Goal: Task Accomplishment & Management: Manage account settings

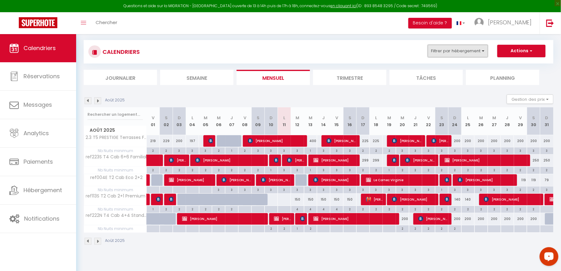
click at [470, 56] on button "Filtrer par hébergement" at bounding box center [458, 51] width 60 height 13
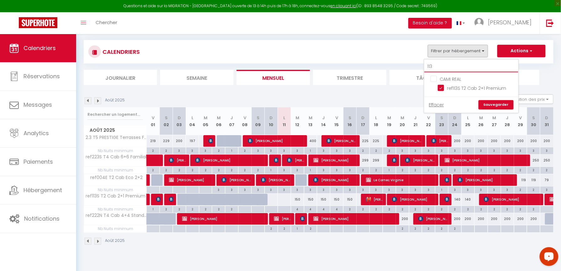
click at [470, 64] on input "113" at bounding box center [471, 66] width 94 height 11
type input "21"
checkbox input "false"
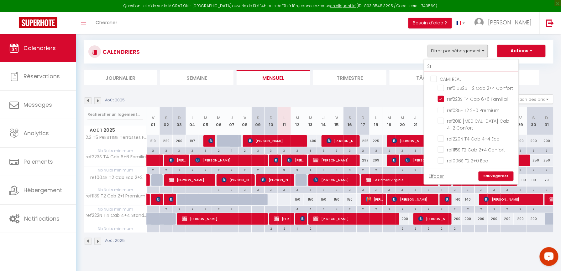
type input "218"
checkbox input "false"
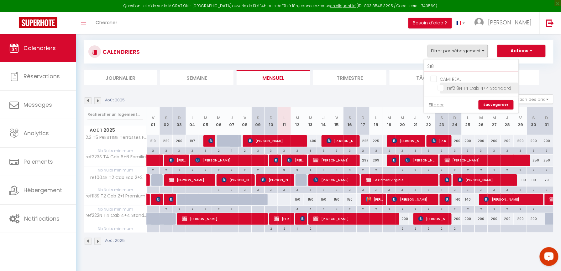
type input "218"
click at [443, 88] on input "ref218N T4 Cab 4+4 Standard" at bounding box center [477, 88] width 78 height 6
checkbox input "true"
click at [495, 103] on link "Sauvegarder" at bounding box center [496, 104] width 35 height 9
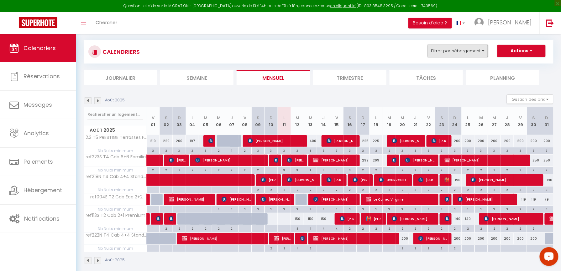
click at [440, 53] on button "Filtrer par hébergement" at bounding box center [458, 51] width 60 height 13
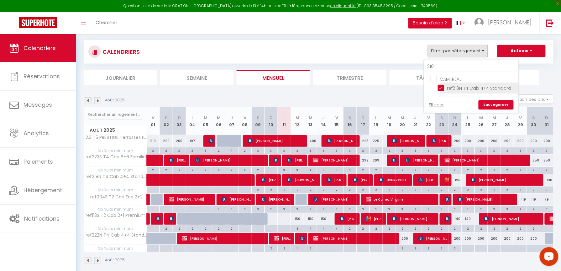
click at [440, 88] on input "ref218N T4 Cab 4+4 Standard" at bounding box center [477, 88] width 78 height 6
drag, startPoint x: 440, startPoint y: 88, endPoint x: 438, endPoint y: 69, distance: 18.9
click at [440, 88] on input "ref218N T4 Cab 4+4 Standard" at bounding box center [477, 88] width 78 height 6
checkbox input "true"
click at [440, 68] on input "218" at bounding box center [471, 66] width 94 height 11
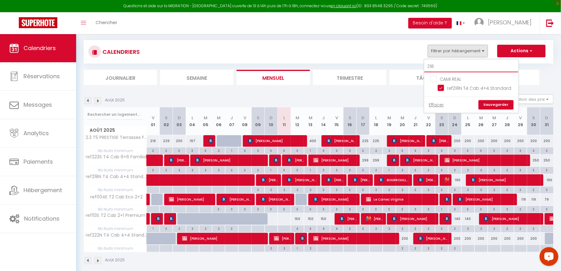
click at [440, 68] on input "218" at bounding box center [471, 66] width 94 height 11
type input "216"
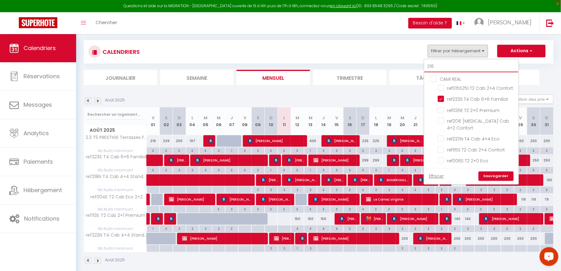
checkbox input "false"
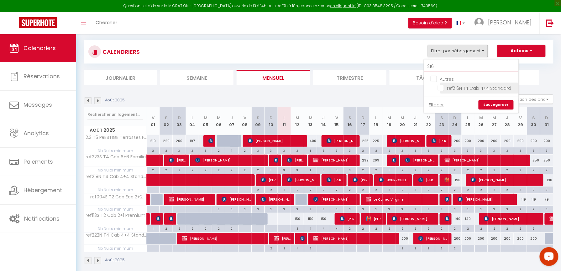
type input "216"
click at [442, 88] on input "ref216N T4 Cab 4+4 Standard" at bounding box center [477, 88] width 78 height 6
checkbox input "true"
click at [443, 69] on input "216" at bounding box center [471, 66] width 94 height 11
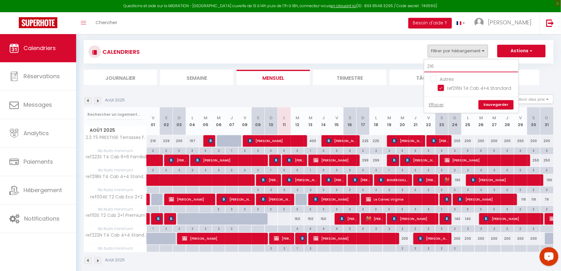
click at [443, 69] on input "216" at bounding box center [471, 66] width 94 height 11
type input "22"
checkbox input "false"
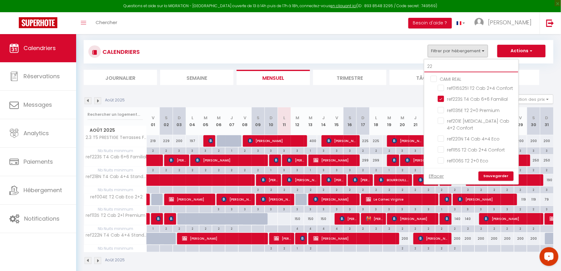
type input "222"
checkbox input "true"
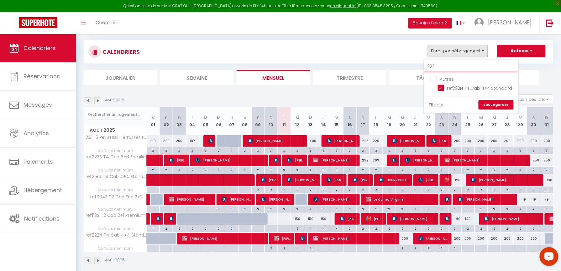
click at [439, 63] on input "222" at bounding box center [471, 66] width 94 height 11
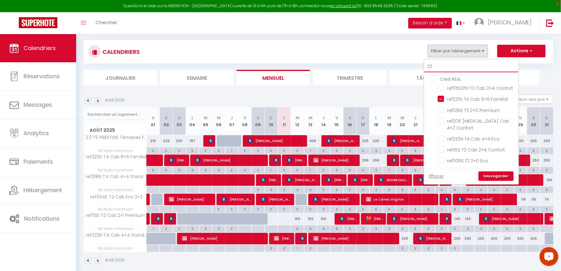
type input "220"
checkbox input "false"
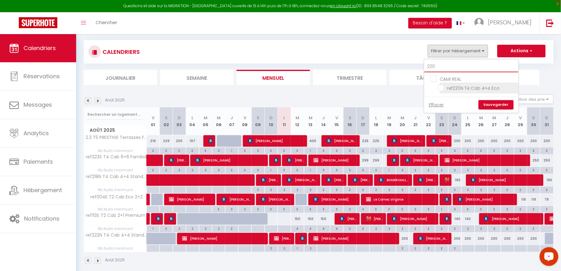
type input "220"
click at [442, 88] on input "ref220N T4 Cab 4+4 Eco" at bounding box center [477, 88] width 78 height 6
checkbox input "true"
click at [492, 104] on link "Sauvegarder" at bounding box center [496, 104] width 35 height 9
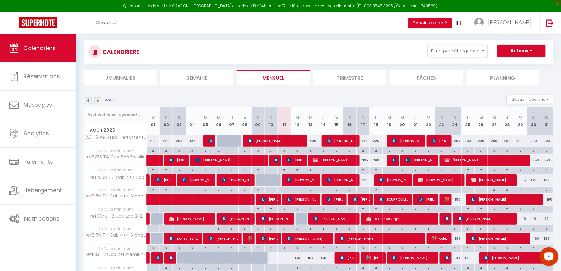
scroll to position [76, 0]
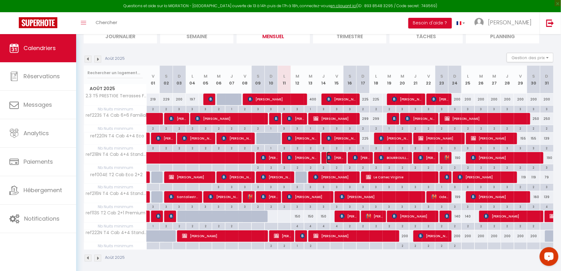
click at [339, 156] on span "[PERSON_NAME]" at bounding box center [336, 158] width 18 height 12
select select "KO"
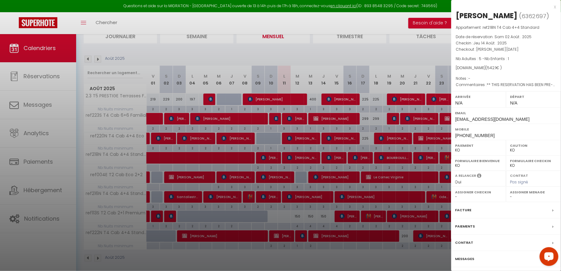
click at [554, 5] on div "x" at bounding box center [503, 7] width 105 height 8
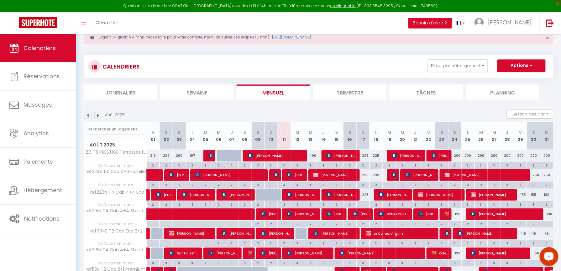
scroll to position [0, 0]
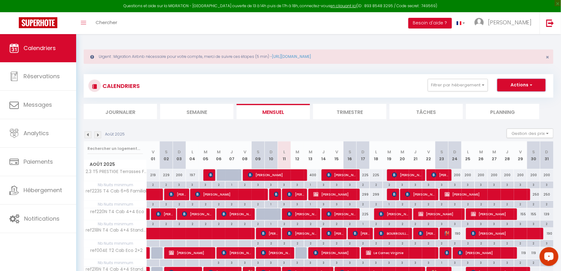
click at [514, 84] on button "Actions" at bounding box center [521, 85] width 48 height 13
click at [471, 65] on div "Urgent : Migration Airbnb nécessaire pour votre compte, merci de suivre ces éta…" at bounding box center [318, 193] width 485 height 318
click at [476, 90] on button "Filtrer par hébergement" at bounding box center [458, 85] width 60 height 13
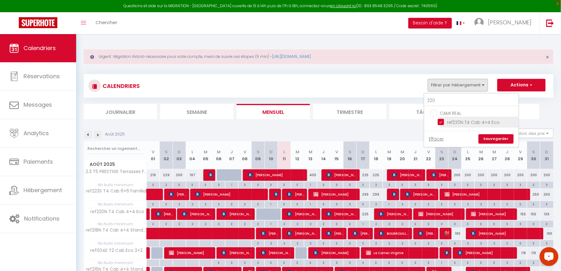
click at [444, 122] on input "ref220N T4 Cab 4+4 Eco" at bounding box center [477, 122] width 78 height 6
checkbox input "false"
click at [440, 140] on link "Effacer" at bounding box center [436, 139] width 15 height 7
checkbox input "false"
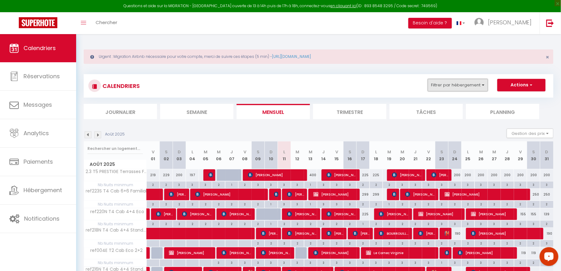
click at [457, 86] on button "Filtrer par hébergement" at bounding box center [458, 85] width 60 height 13
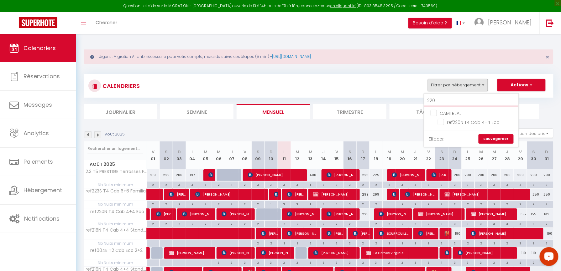
drag, startPoint x: 437, startPoint y: 100, endPoint x: 419, endPoint y: 96, distance: 18.7
click at [419, 97] on div "CALENDRIERS Filtrer par hébergement 220 CAMI REAL ref220N T4 Cab 4+4 Eco Efface…" at bounding box center [319, 86] width 470 height 24
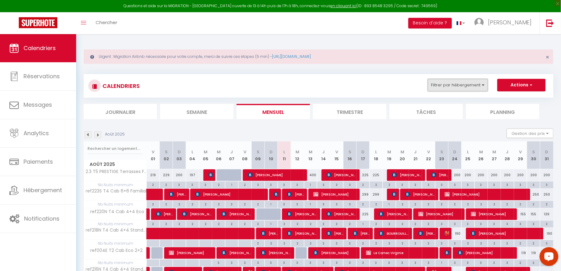
click at [433, 88] on button "Filtrer par hébergement" at bounding box center [458, 85] width 60 height 13
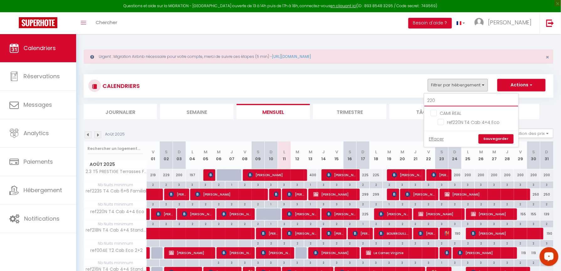
click at [434, 98] on input "220" at bounding box center [471, 100] width 94 height 11
checkbox input "false"
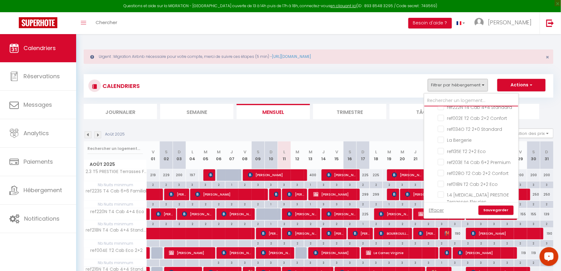
scroll to position [453, 0]
click at [495, 207] on link "Sauvegarder" at bounding box center [496, 210] width 35 height 9
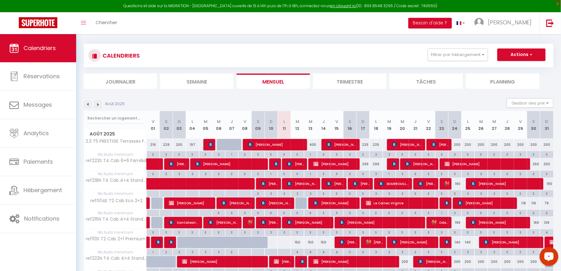
scroll to position [0, 0]
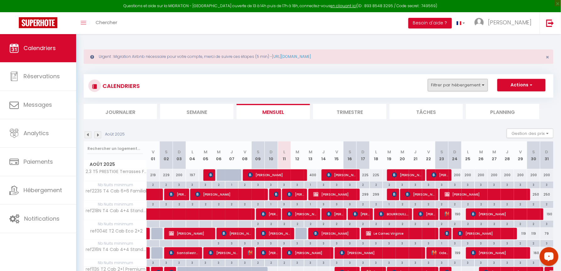
click at [442, 79] on div "CALENDRIERS Filtrer par hébergement GITES CHALET LUCE 8 couchages Chalet LA CLO…" at bounding box center [319, 86] width 470 height 24
click at [444, 83] on button "Filtrer par hébergement" at bounding box center [458, 85] width 60 height 13
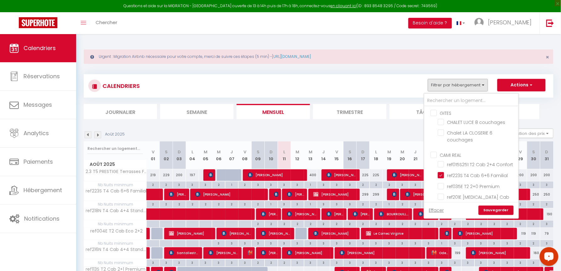
click at [432, 155] on input "CAMI REAL" at bounding box center [478, 155] width 94 height 6
click at [433, 155] on input "CAMI REAL" at bounding box center [478, 155] width 94 height 6
checkbox input "false"
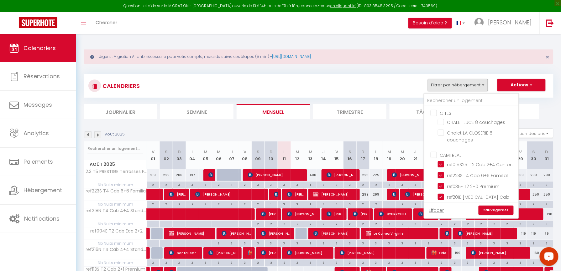
checkbox input "true"
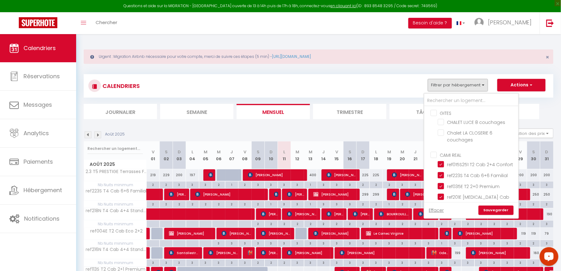
checkbox input "true"
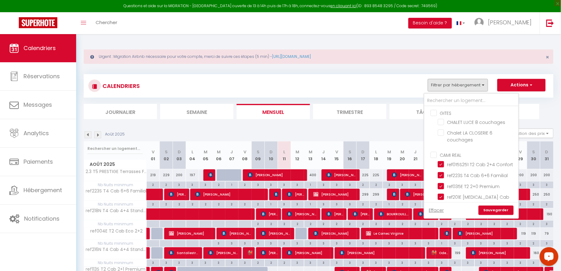
checkbox input "true"
checkbox input "false"
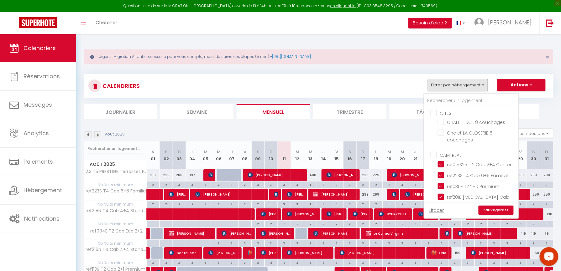
checkbox input "false"
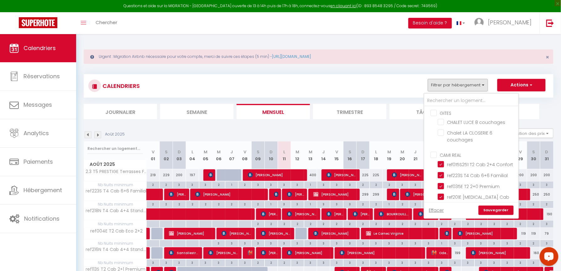
checkbox input "false"
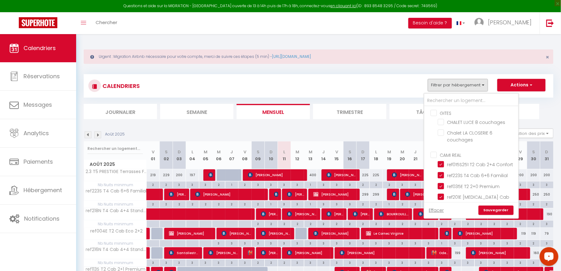
checkbox input "false"
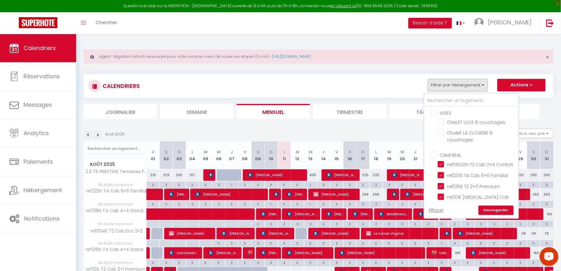
checkbox input "false"
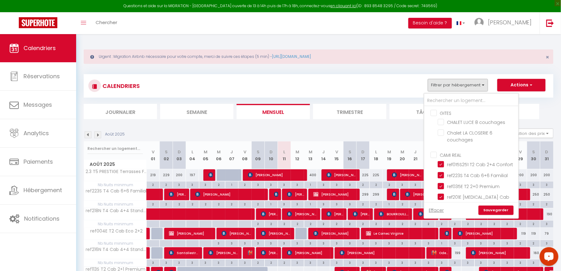
checkbox input "false"
click at [434, 155] on input "CAMI REAL" at bounding box center [478, 155] width 94 height 6
checkbox input "false"
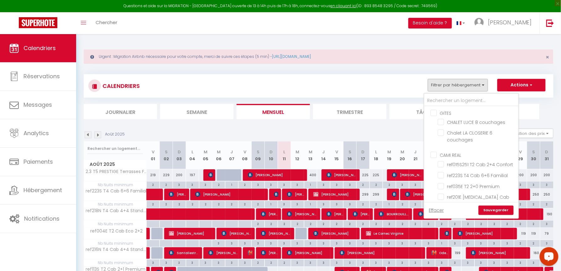
checkbox input "false"
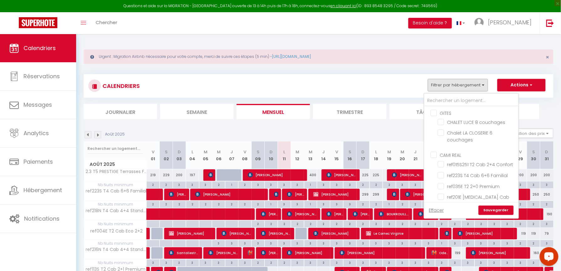
checkbox input "false"
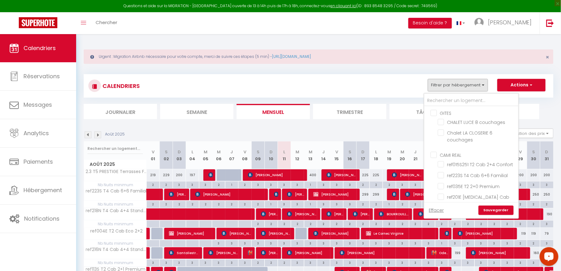
checkbox input "false"
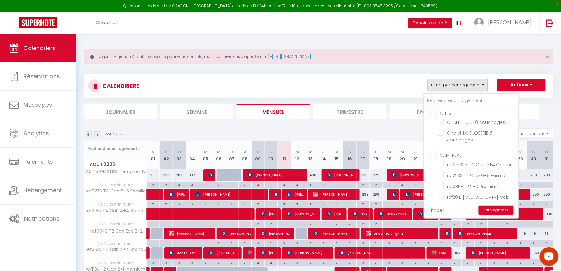
checkbox input "false"
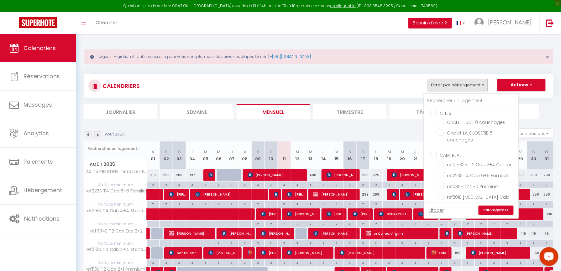
checkbox input "false"
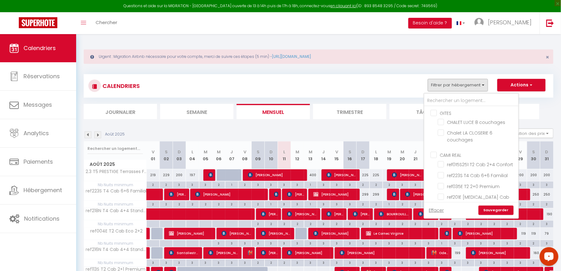
checkbox input "false"
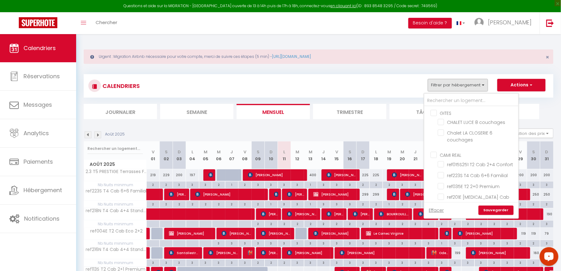
checkbox input "false"
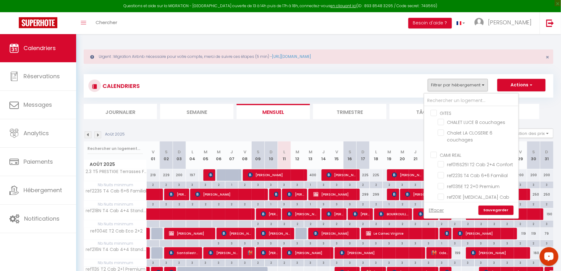
checkbox input "false"
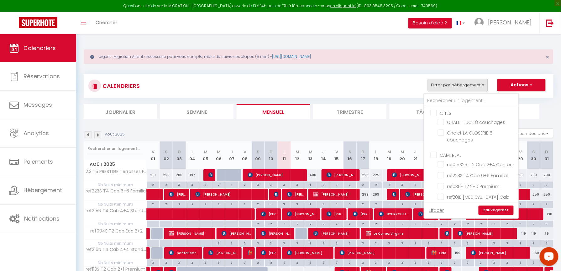
checkbox input "false"
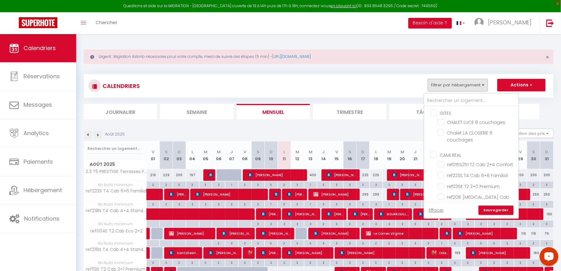
checkbox input "false"
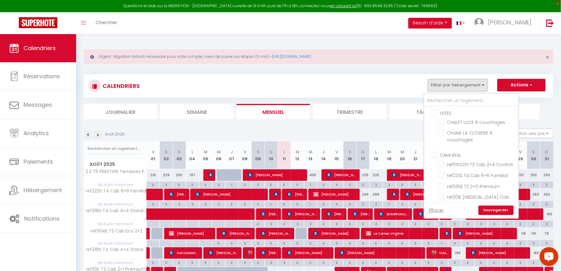
checkbox input "false"
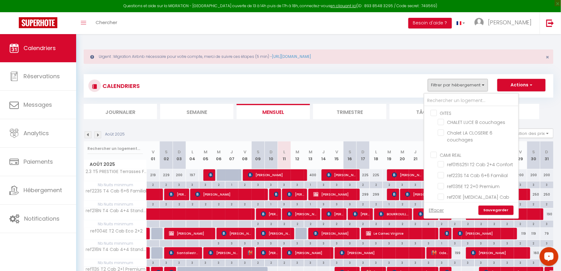
checkbox input "false"
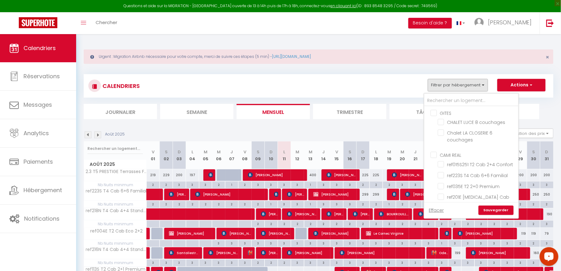
checkbox input "false"
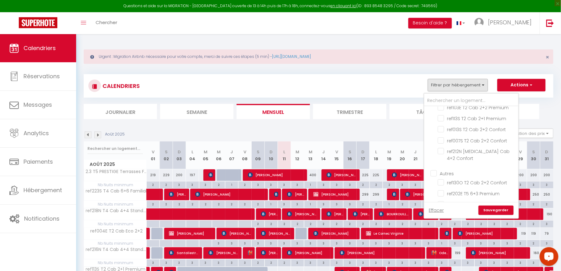
click at [434, 170] on input "Autres" at bounding box center [478, 173] width 94 height 6
checkbox input "true"
checkbox input "false"
checkbox input "true"
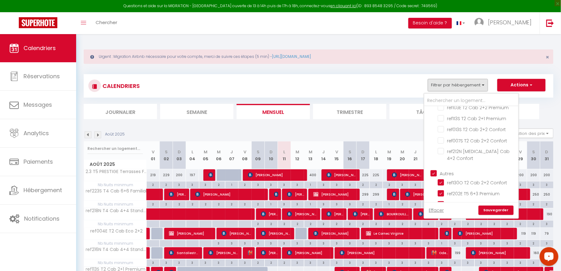
checkbox input "true"
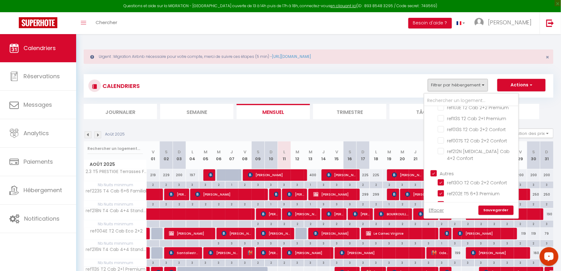
checkbox input "true"
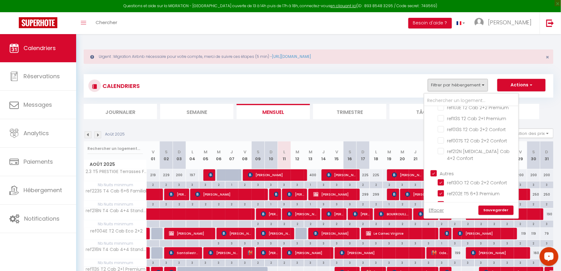
checkbox input "true"
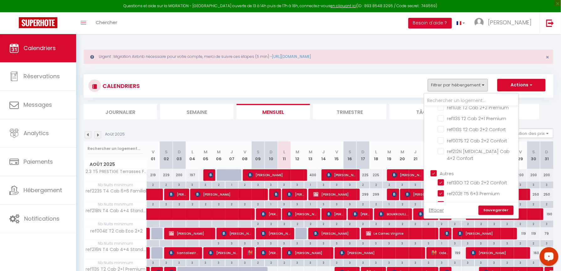
checkbox input "true"
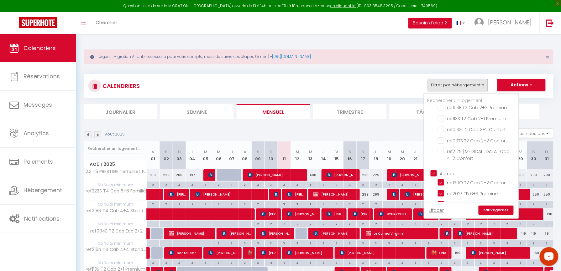
checkbox input "true"
click at [434, 170] on input "Autres" at bounding box center [478, 173] width 94 height 6
checkbox input "false"
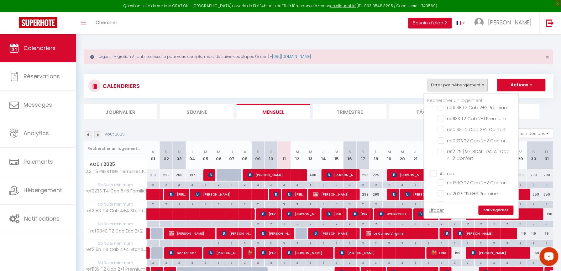
checkbox input "false"
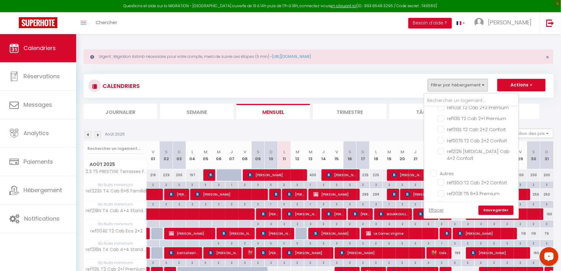
checkbox input "false"
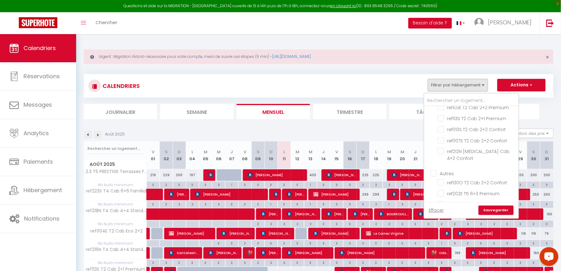
checkbox input "false"
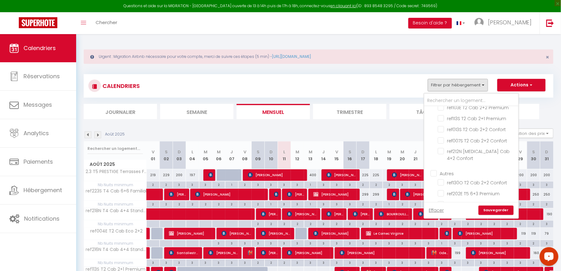
checkbox input "false"
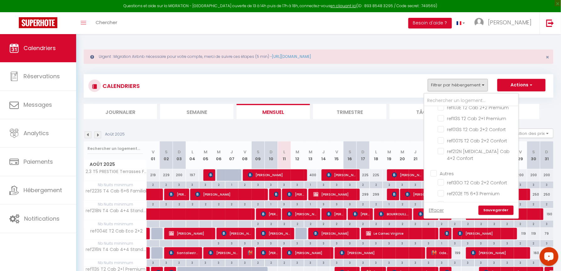
checkbox input "false"
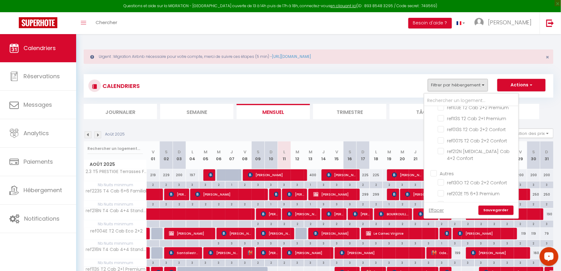
checkbox input "false"
click at [493, 212] on link "Sauvegarder" at bounding box center [496, 210] width 35 height 9
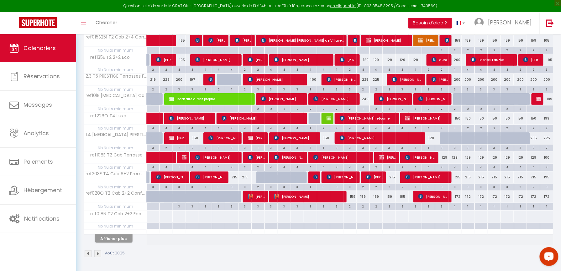
scroll to position [137, 0]
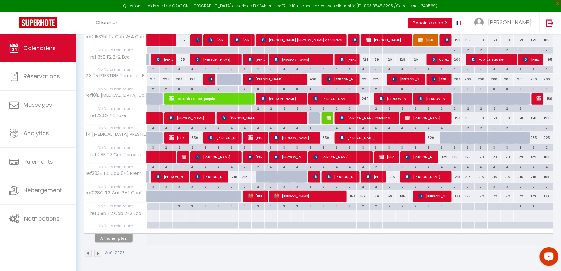
click at [118, 244] on th "Afficher plus" at bounding box center [115, 238] width 63 height 16
click at [118, 237] on button "Afficher plus" at bounding box center [114, 238] width 38 height 8
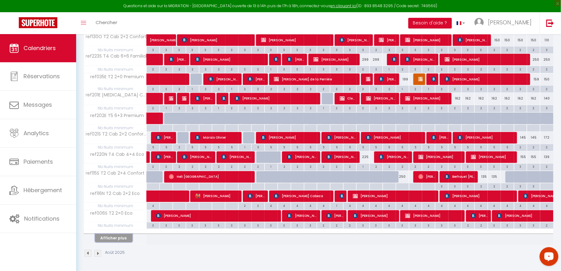
scroll to position [335, 0]
click at [117, 242] on button "Afficher plus" at bounding box center [114, 238] width 38 height 8
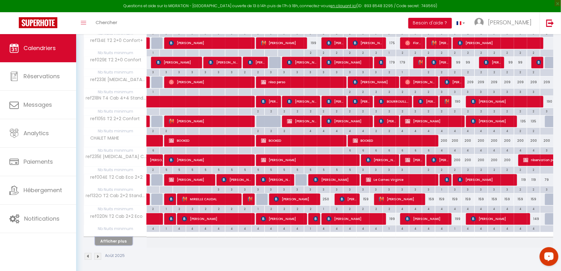
scroll to position [533, 0]
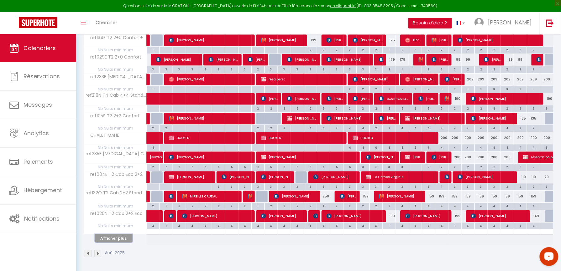
click at [127, 242] on button "Afficher plus" at bounding box center [114, 238] width 38 height 8
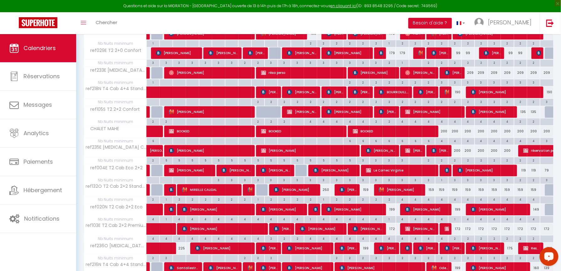
scroll to position [730, 0]
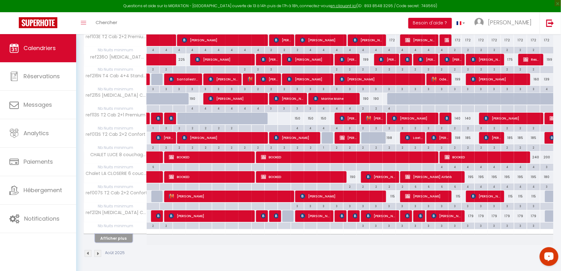
click at [114, 237] on button "Afficher plus" at bounding box center [114, 238] width 38 height 8
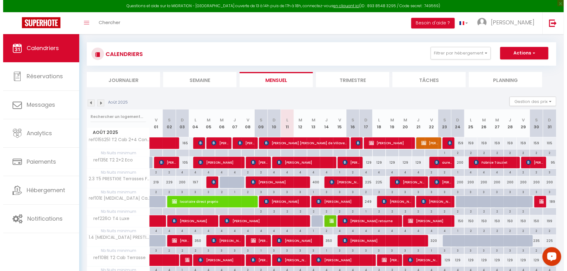
scroll to position [42, 0]
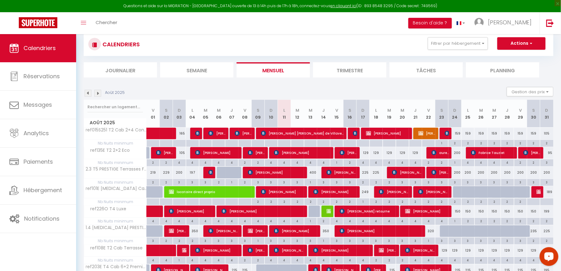
click at [170, 34] on div "Toggle menubar Chercher BUTTON Besoin d'aide ? [PERSON_NAME] Équipe" at bounding box center [300, 23] width 511 height 22
click at [136, 19] on div "Toggle menubar Chercher BUTTON Besoin d'aide ? [PERSON_NAME] Équipe" at bounding box center [300, 23] width 511 height 22
click at [112, 18] on link "Chercher" at bounding box center [106, 23] width 31 height 22
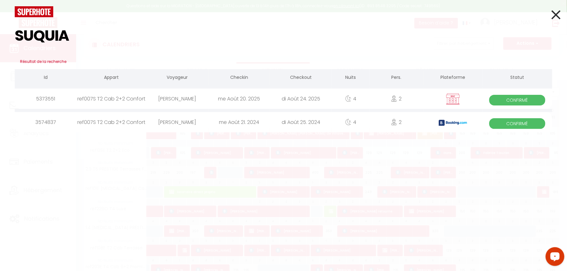
type input "SUQUIA"
click at [186, 96] on div "[PERSON_NAME]" at bounding box center [177, 99] width 62 height 20
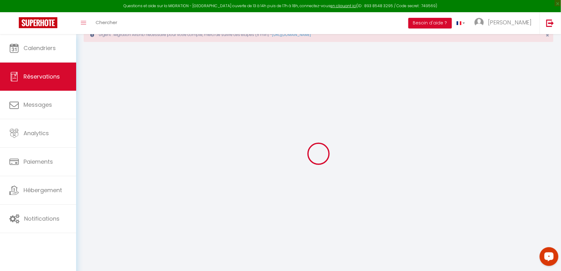
scroll to position [34, 0]
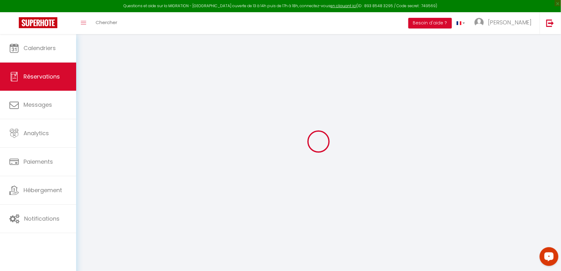
select select
checkbox input "false"
select select
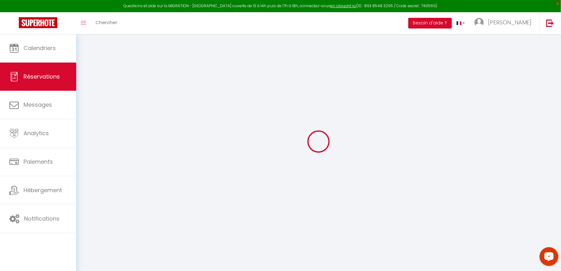
checkbox input "false"
type textarea "acompte réglé 178€ reste 500€ à régler"
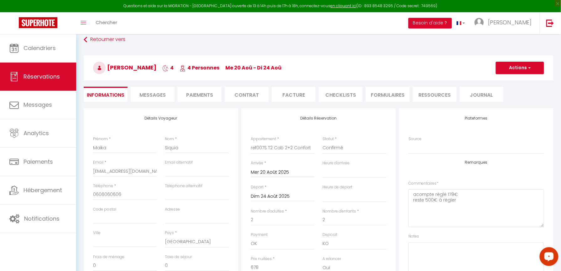
select select
checkbox input "false"
select select
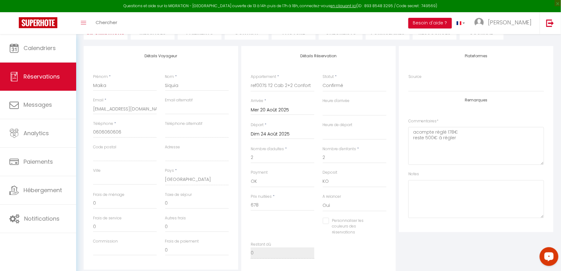
scroll to position [76, 0]
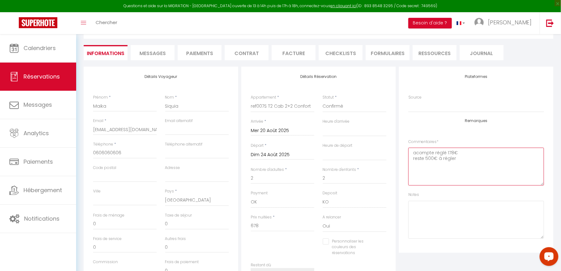
drag, startPoint x: 421, startPoint y: 161, endPoint x: 437, endPoint y: 161, distance: 16.3
click at [437, 161] on textarea "acompte réglé 178€ reste 500€ à régler" at bounding box center [476, 167] width 136 height 38
drag, startPoint x: 449, startPoint y: 158, endPoint x: 448, endPoint y: 161, distance: 3.4
click at [450, 158] on textarea "acompte réglé 178€ reste 500€ à régler" at bounding box center [476, 167] width 136 height 38
click at [444, 164] on textarea "acompte réglé 178€ reste 500€ à régler" at bounding box center [476, 167] width 136 height 38
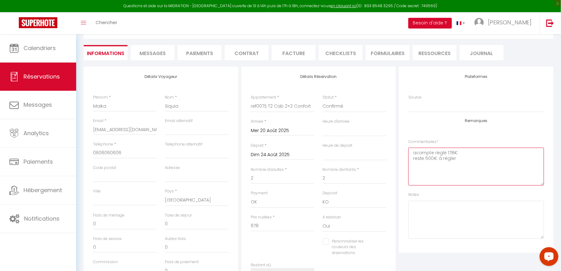
click at [449, 161] on textarea "acompte réglé 178€ reste 500€ à régler" at bounding box center [476, 167] width 136 height 38
click at [465, 161] on textarea "acompte réglé 178€ reste 500€ à régler" at bounding box center [476, 167] width 136 height 38
click at [457, 159] on textarea "acompte réglé 178€ reste 500€ à régler" at bounding box center [476, 167] width 136 height 38
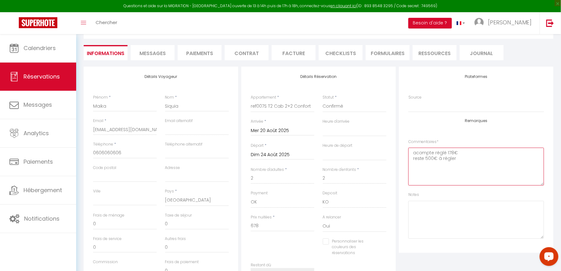
click at [439, 171] on textarea "acompte réglé 178€ reste 500€ à régler" at bounding box center [476, 167] width 136 height 38
click at [439, 155] on textarea "acompte réglé 178€ reste 500€ à régler" at bounding box center [476, 167] width 136 height 38
click at [460, 159] on textarea "acompte réglé 178€ reste 500€ à régler" at bounding box center [476, 167] width 136 height 38
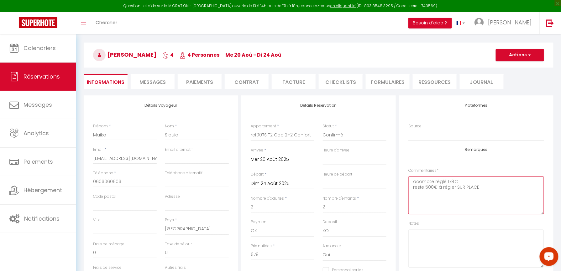
scroll to position [0, 0]
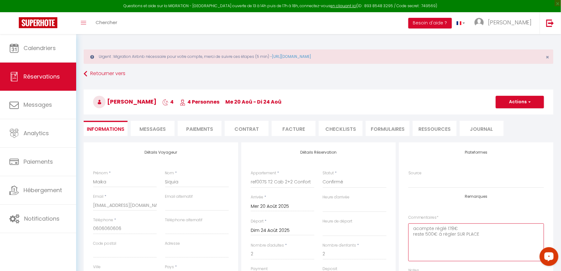
type textarea "acompte réglé 178€ reste 500€ à régler SUR PLACE"
click at [526, 104] on button "Actions" at bounding box center [520, 102] width 48 height 13
click at [505, 117] on link "Enregistrer" at bounding box center [514, 116] width 50 height 8
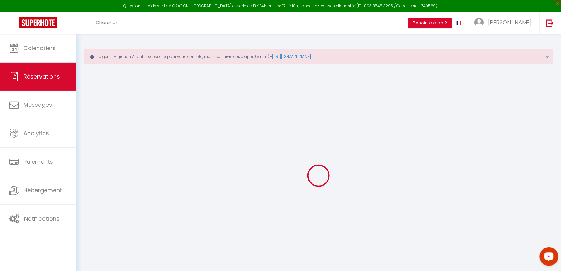
select select "not_cancelled"
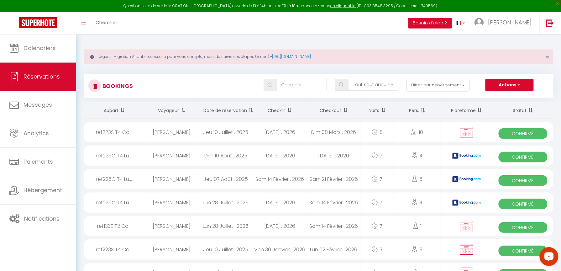
click at [136, 17] on div "Toggle menubar Chercher BUTTON Besoin d'aide ? [PERSON_NAME] Équipe" at bounding box center [300, 23] width 511 height 22
click at [118, 21] on link "Chercher" at bounding box center [106, 23] width 31 height 22
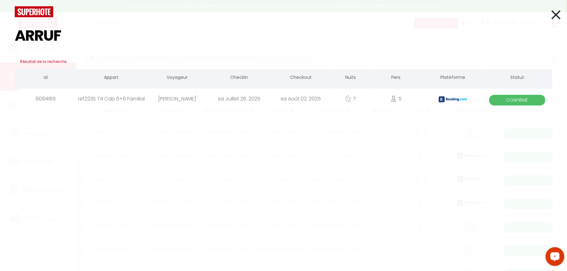
click at [196, 114] on div "ARRUF Résultat de la recherche Id Appart Voyageur Checkin Checkout Nuits Pers. …" at bounding box center [283, 135] width 567 height 271
click at [192, 103] on div "[PERSON_NAME]" at bounding box center [177, 99] width 62 height 20
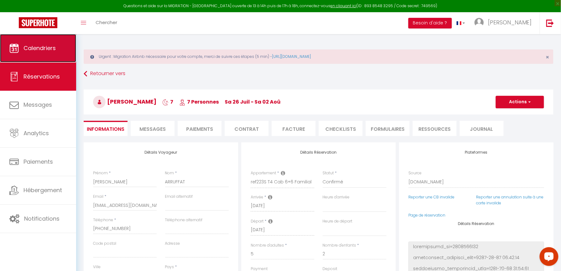
click at [55, 52] on span "Calendriers" at bounding box center [40, 48] width 32 height 8
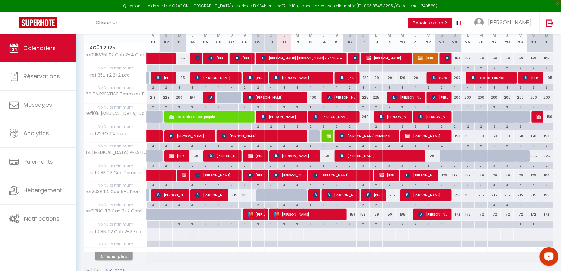
scroll to position [125, 0]
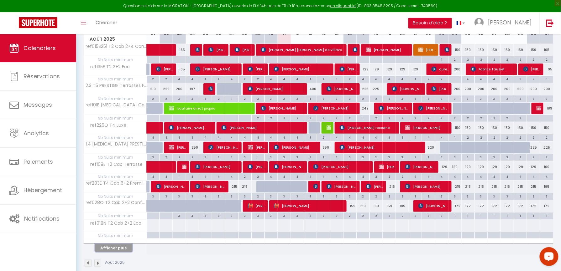
click at [115, 253] on button "Afficher plus" at bounding box center [114, 248] width 38 height 8
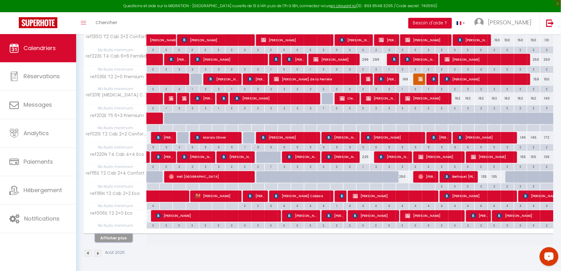
scroll to position [335, 0]
click at [123, 238] on button "Afficher plus" at bounding box center [114, 238] width 38 height 8
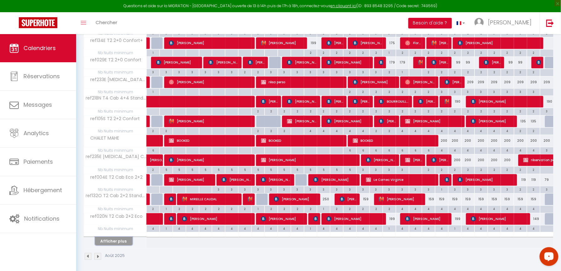
scroll to position [533, 0]
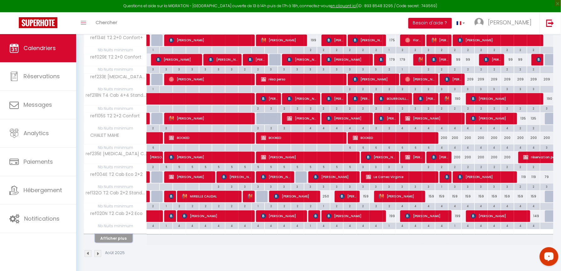
click at [119, 239] on button "Afficher plus" at bounding box center [114, 238] width 38 height 8
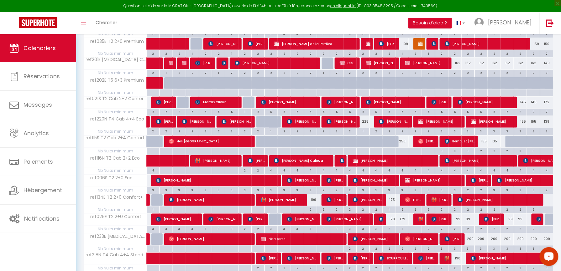
scroll to position [449, 0]
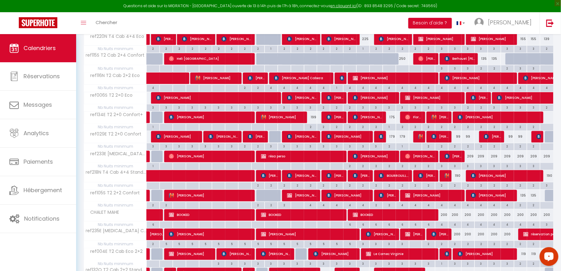
click at [313, 121] on div "199" at bounding box center [310, 118] width 13 height 12
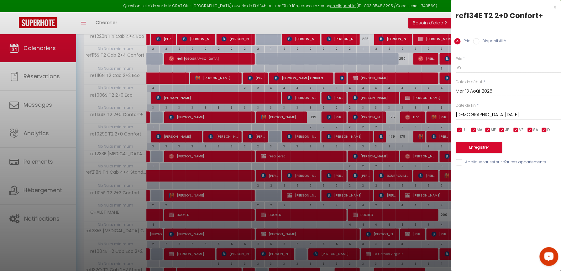
click at [554, 9] on div "x" at bounding box center [503, 7] width 105 height 8
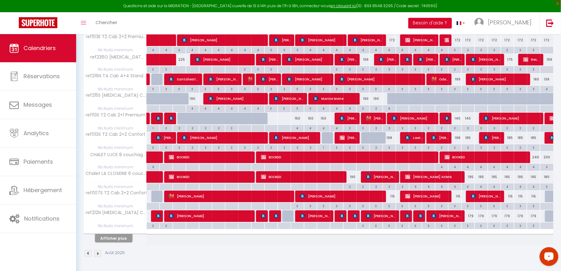
scroll to position [730, 0]
drag, startPoint x: 292, startPoint y: 127, endPoint x: 289, endPoint y: 129, distance: 4.3
click at [292, 127] on div "4" at bounding box center [297, 128] width 13 height 6
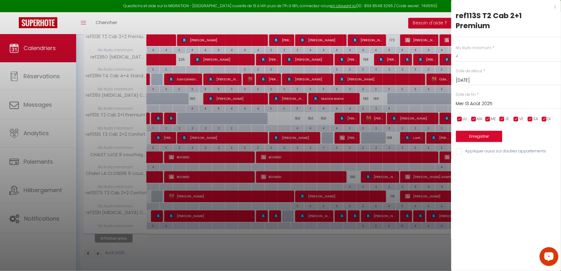
click at [466, 100] on input "Mer 13 Août 2025" at bounding box center [508, 104] width 105 height 8
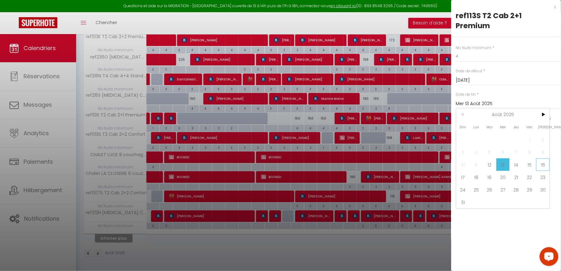
click at [540, 159] on span "16" at bounding box center [542, 165] width 13 height 13
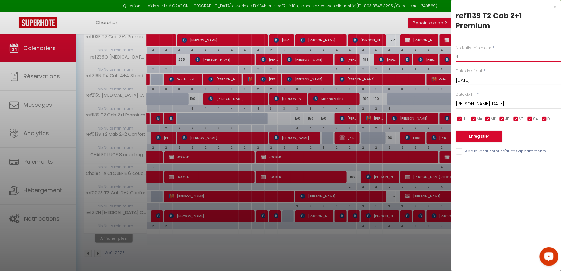
click at [470, 51] on input "4" at bounding box center [508, 56] width 105 height 11
click at [495, 131] on button "Enregistrer" at bounding box center [479, 136] width 46 height 11
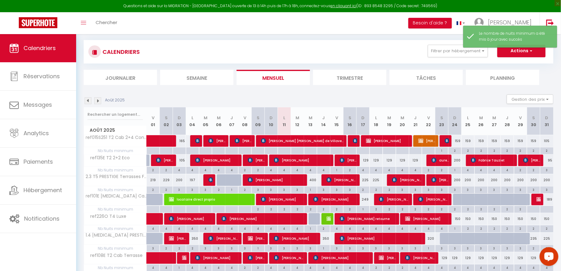
scroll to position [137, 0]
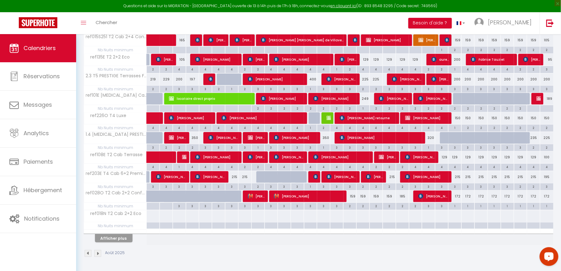
click at [116, 233] on div at bounding box center [115, 232] width 63 height 4
click at [116, 234] on div "Afficher plus" at bounding box center [114, 238] width 66 height 9
click at [117, 237] on button "Afficher plus" at bounding box center [114, 238] width 38 height 8
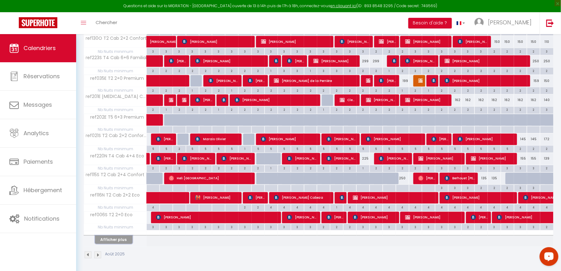
scroll to position [335, 0]
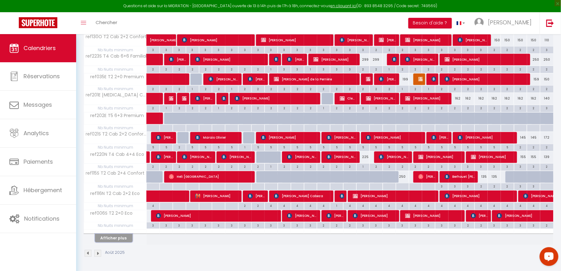
click at [118, 240] on button "Afficher plus" at bounding box center [114, 238] width 38 height 8
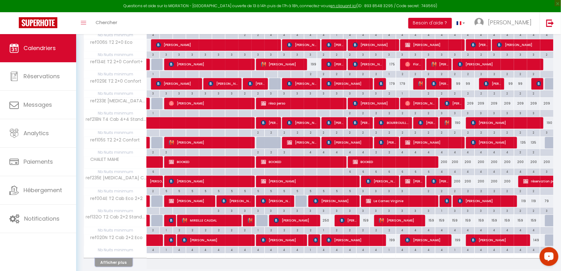
scroll to position [533, 0]
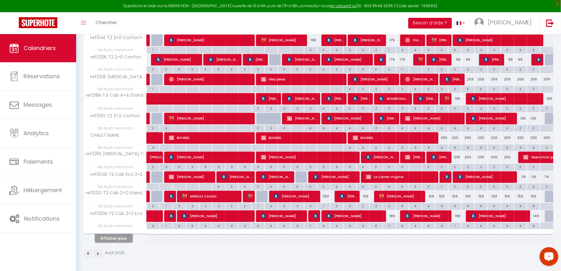
click at [120, 238] on button "Afficher plus" at bounding box center [114, 238] width 38 height 8
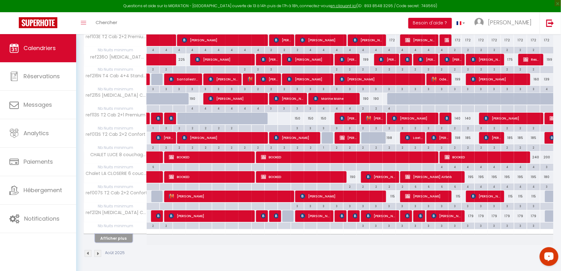
scroll to position [730, 0]
drag, startPoint x: 110, startPoint y: 238, endPoint x: 311, endPoint y: 104, distance: 241.4
click at [110, 238] on button "Afficher plus" at bounding box center [114, 238] width 38 height 8
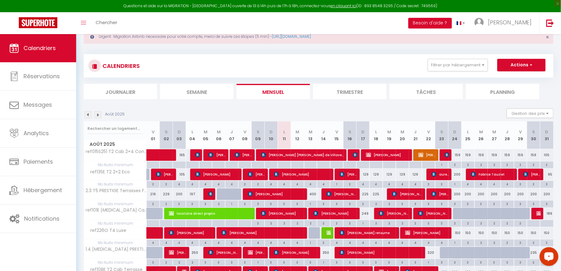
scroll to position [0, 0]
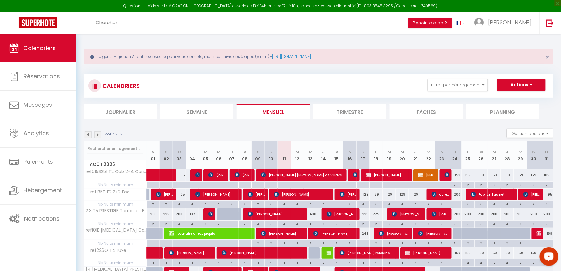
click at [98, 136] on img at bounding box center [97, 135] width 7 height 7
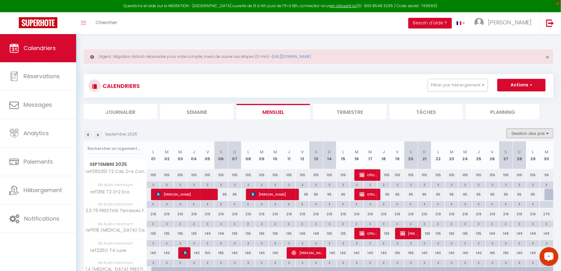
drag, startPoint x: 544, startPoint y: 132, endPoint x: 536, endPoint y: 129, distance: 9.0
click at [543, 132] on button "Gestion des prix" at bounding box center [530, 133] width 47 height 9
click at [514, 163] on input "Règles" at bounding box center [525, 164] width 56 height 6
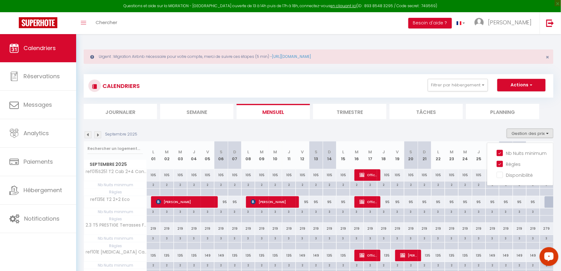
scroll to position [42, 0]
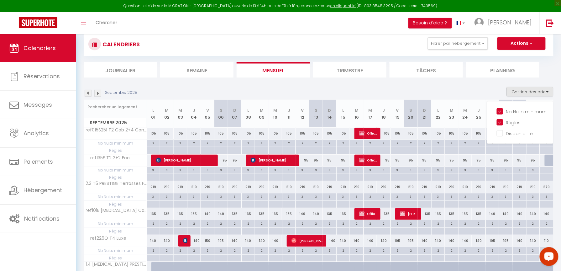
click at [396, 147] on div at bounding box center [397, 143] width 13 height 7
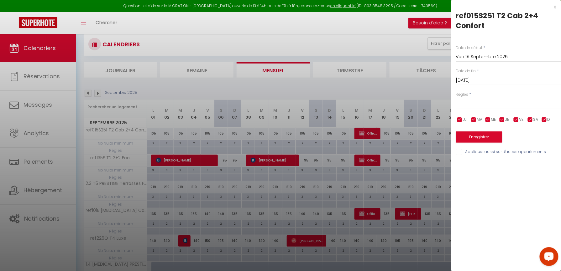
click at [469, 85] on div "[DATE] < [DATE] > Dim Lun Mar Mer Jeu Ven Sam 1 2 3 4 5 6 7 8 9 10 11 12 13 14 …" at bounding box center [508, 79] width 105 height 11
click at [469, 83] on input "[DATE]" at bounding box center [508, 80] width 105 height 8
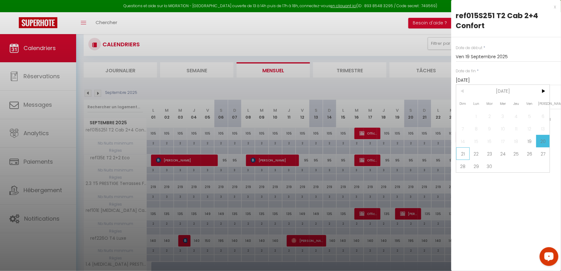
click at [464, 151] on span "21" at bounding box center [462, 154] width 13 height 13
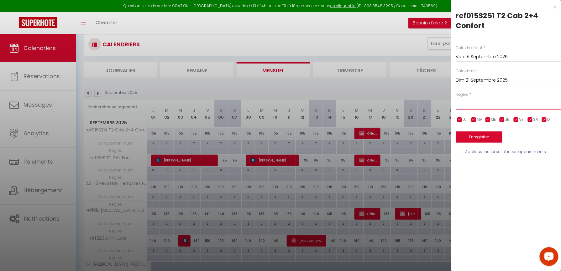
click at [473, 105] on select "Aucun No Checkin No Checkout Pas d'arrivée / Pas de départ" at bounding box center [508, 104] width 105 height 12
click at [456, 98] on select "Aucun No Checkin No Checkout Pas d'arrivée / Pas de départ" at bounding box center [508, 104] width 105 height 12
click at [472, 106] on select "Aucun No Checkin No Checkout Pas d'arrivée / Pas de départ" at bounding box center [508, 104] width 105 height 12
click at [471, 106] on select "Aucun No Checkin No Checkout Pas d'arrivée / Pas de départ" at bounding box center [508, 104] width 105 height 12
click at [478, 137] on button "Enregistrer" at bounding box center [479, 137] width 46 height 11
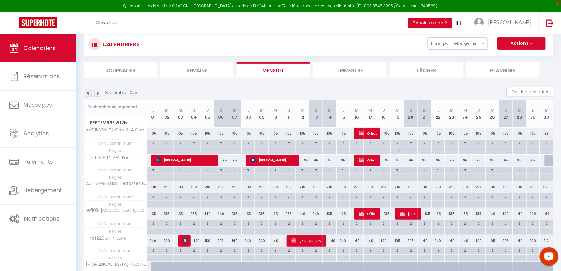
click at [408, 150] on p "No Checkin" at bounding box center [411, 150] width 8 height 6
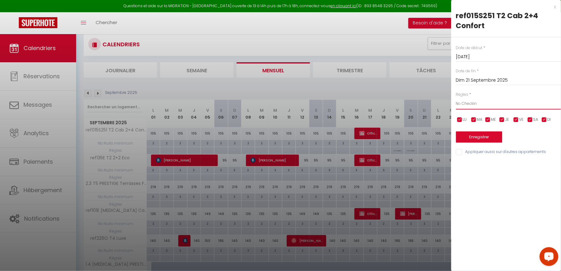
click at [474, 107] on select "Aucun No Checkin No Checkout Pas d'arrivée / Pas de départ" at bounding box center [508, 104] width 105 height 12
click at [456, 98] on select "Aucun No Checkin No Checkout Pas d'arrivée / Pas de départ" at bounding box center [508, 104] width 105 height 12
click at [473, 144] on div "Date de début * [DATE] < [DATE] > Dim Lun Mar Mer Jeu Ven Sam 1 2 3 4 5 6 7 8 9…" at bounding box center [506, 96] width 110 height 119
click at [473, 138] on button "Enregistrer" at bounding box center [479, 137] width 46 height 11
click at [473, 137] on button "Enregistrer" at bounding box center [479, 137] width 46 height 11
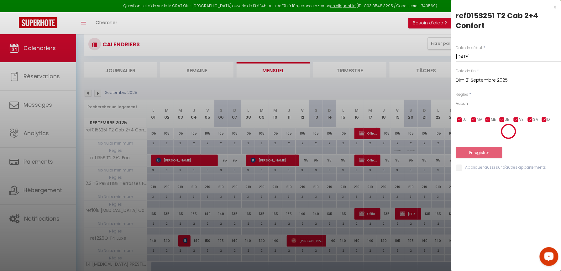
click at [481, 139] on div at bounding box center [508, 132] width 105 height 16
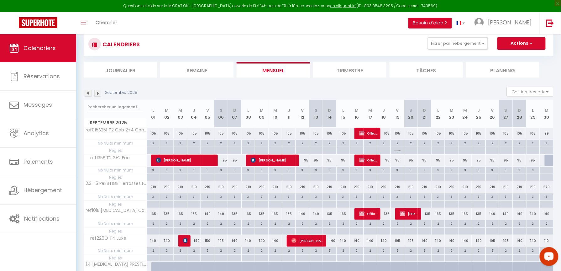
click at [88, 97] on div "Septembre 2025 Gestion des prix Nb Nuits minimum Règles Disponibilité" at bounding box center [319, 93] width 470 height 13
click at [88, 95] on img at bounding box center [88, 93] width 7 height 7
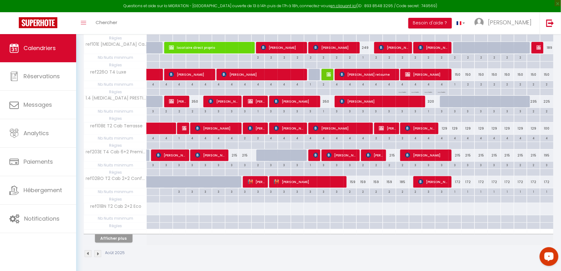
scroll to position [212, 0]
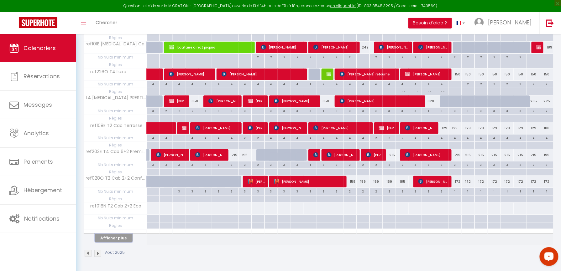
click at [124, 239] on button "Afficher plus" at bounding box center [114, 238] width 38 height 8
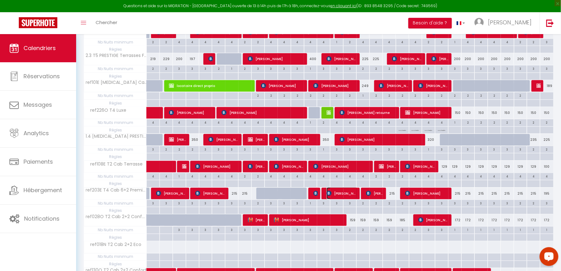
scroll to position [0, 0]
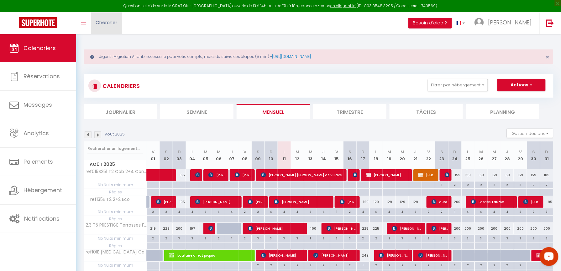
click at [120, 25] on link "Chercher" at bounding box center [106, 23] width 31 height 22
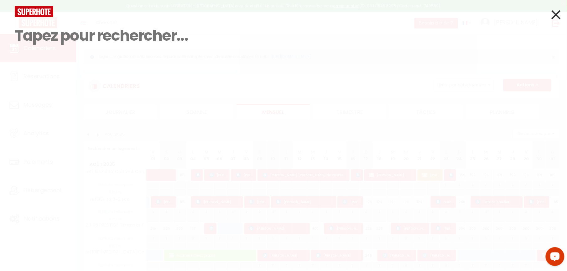
click at [556, 15] on icon at bounding box center [556, 15] width 9 height 16
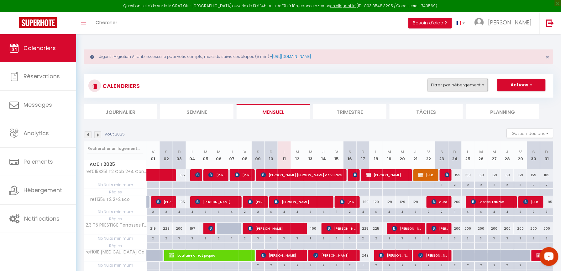
click at [458, 86] on button "Filtrer par hébergement" at bounding box center [458, 85] width 60 height 13
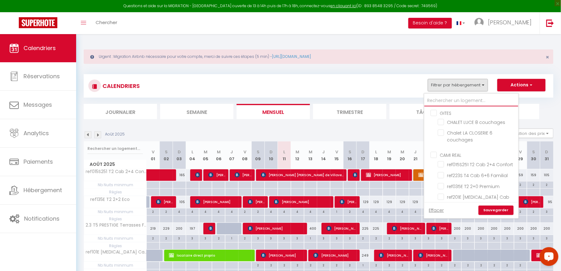
click at [453, 97] on input "text" at bounding box center [471, 100] width 94 height 11
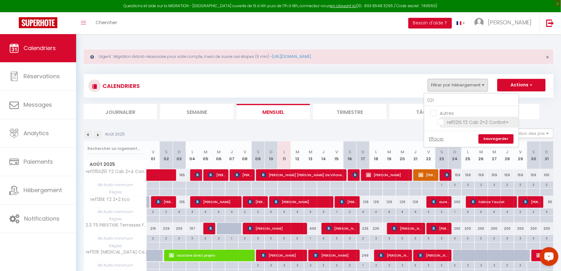
click at [441, 122] on input "ref021S T2 Cab 2+2 Confort+" at bounding box center [477, 122] width 78 height 6
click at [490, 139] on link "Sauvegarder" at bounding box center [496, 138] width 35 height 9
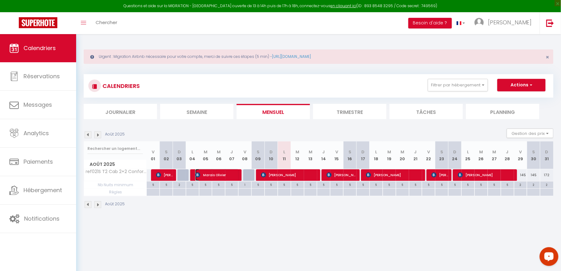
click at [233, 175] on span "Marais Olivier" at bounding box center [217, 175] width 44 height 12
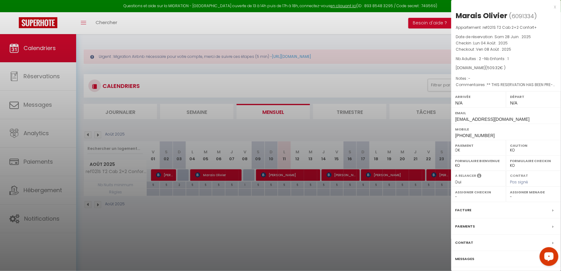
click at [464, 211] on label "Facture" at bounding box center [463, 210] width 16 height 7
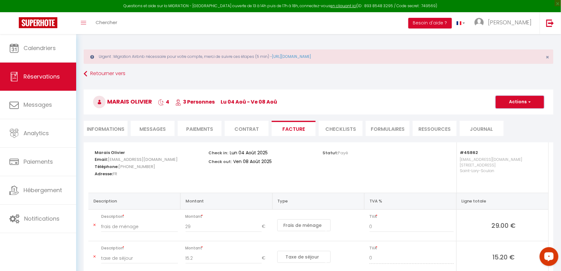
click at [515, 104] on button "Actions" at bounding box center [520, 102] width 48 height 13
click at [515, 127] on link "Aperçu et éditer" at bounding box center [515, 124] width 53 height 8
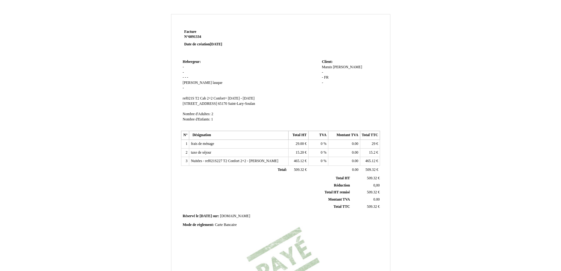
click at [185, 67] on td "Hebergeur: Hebergeur: - - - - - [PERSON_NAME] - SIRET ref021S T2 Cab 2+2 Confor…" at bounding box center [250, 93] width 139 height 71
click at [184, 67] on td "Hebergeur: Hebergeur: - - - - - [PERSON_NAME] - SIRET ref021S T2 Cab 2+2 Confor…" at bounding box center [250, 93] width 139 height 71
click at [184, 67] on span "-" at bounding box center [183, 67] width 1 height 4
click at [184, 67] on input at bounding box center [219, 68] width 72 height 7
click at [186, 67] on input at bounding box center [219, 68] width 72 height 7
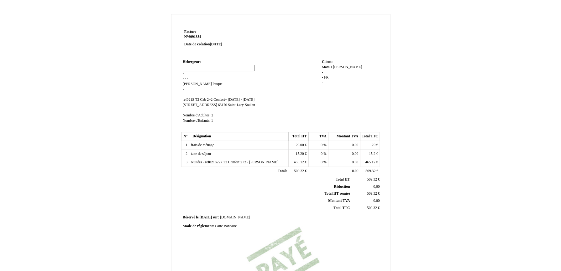
type input "Résidence Cami Real ****"
click at [186, 73] on td "Hebergeur: Hebergeur: - - - - - sylvie sylvie lauque lauque - SIRET ref021S T2 …" at bounding box center [250, 94] width 139 height 73
click at [184, 72] on td "Hebergeur: Hebergeur: Résidence Cami Real **** Résidence Cami Real **** - - - -…" at bounding box center [250, 93] width 139 height 71
click at [184, 71] on span "-" at bounding box center [183, 73] width 1 height 4
click at [0, 0] on input at bounding box center [0, 0] width 0 height 0
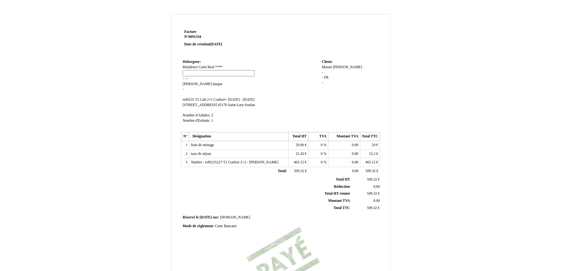
type input "Séjour BY CamiLodge"
click at [191, 78] on td "Hebergeur: Hebergeur: Résidence Cami Real **** Résidence Cami Real **** - - - -…" at bounding box center [250, 93] width 139 height 71
click at [189, 78] on td "Hebergeur: Hebergeur: Résidence Cami Real **** Résidence Cami Real **** Séjour …" at bounding box center [250, 93] width 139 height 71
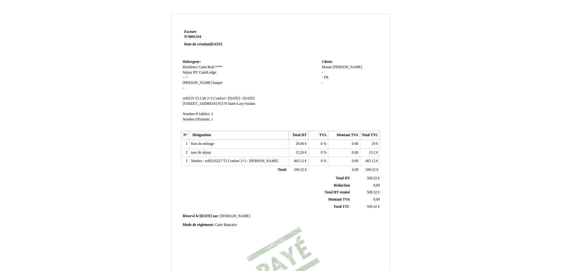
click at [189, 78] on td "Hebergeur: Hebergeur: Résidence Cami Real **** Résidence Cami Real **** Séjour …" at bounding box center [250, 93] width 139 height 71
click at [188, 77] on span "-" at bounding box center [187, 78] width 1 height 4
click at [190, 78] on input at bounding box center [223, 78] width 72 height 7
type input "Propriétaire particulier"
click at [185, 81] on td "Hebergeur: Hebergeur: Résidence Cami Real **** Résidence Cami Real **** Séjour …" at bounding box center [250, 94] width 139 height 73
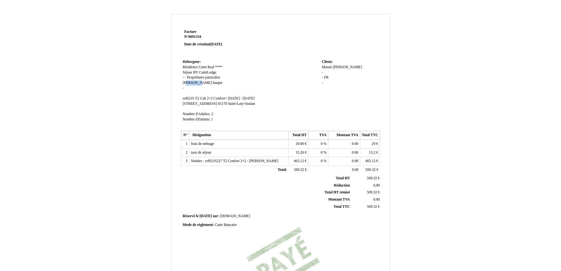
click at [185, 82] on span "sylvie" at bounding box center [197, 83] width 29 height 4
click at [0, 0] on input "sylvie" at bounding box center [0, 0] width 0 height 0
type input "Madame"
click at [272, 35] on td at bounding box center [320, 43] width 119 height 30
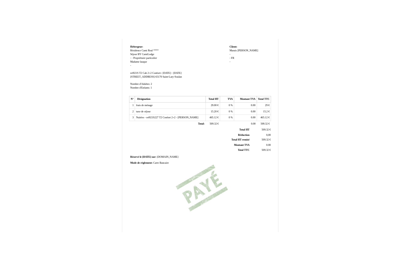
scroll to position [107, 0]
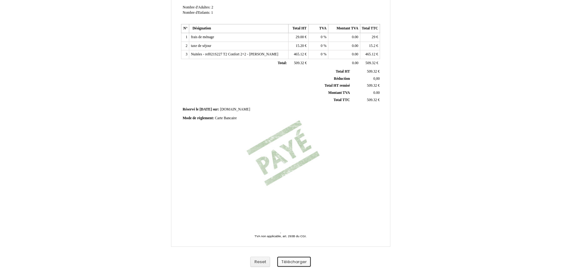
click at [302, 264] on button "Télécharger" at bounding box center [294, 262] width 34 height 10
